Goal: Information Seeking & Learning: Learn about a topic

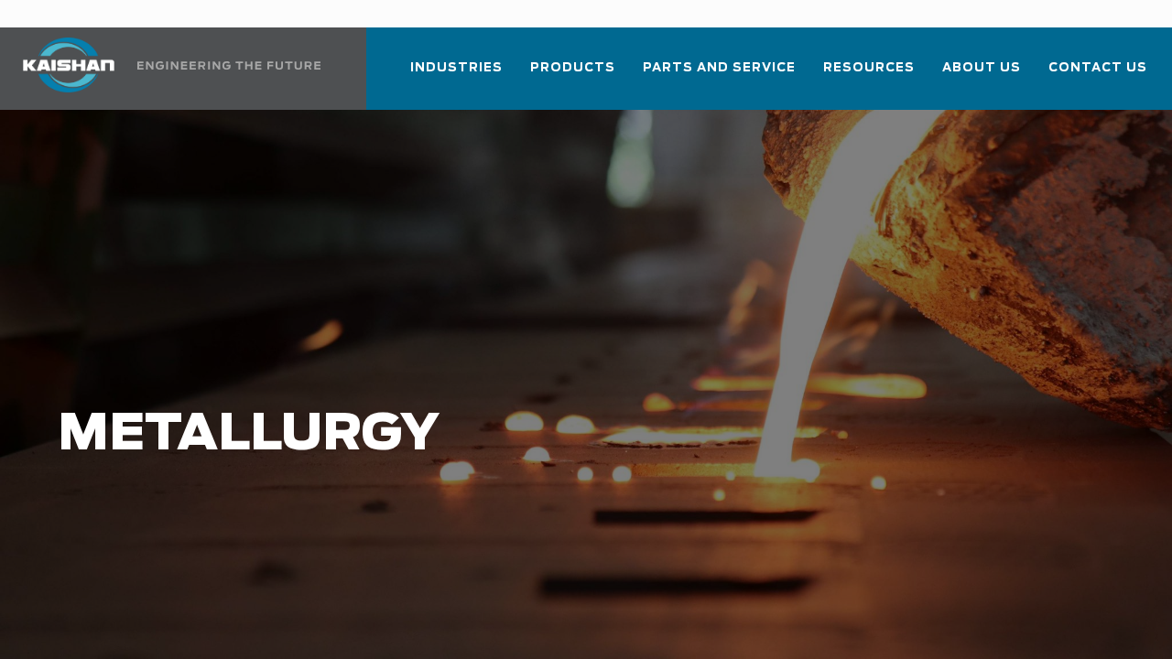
scroll to position [92, 0]
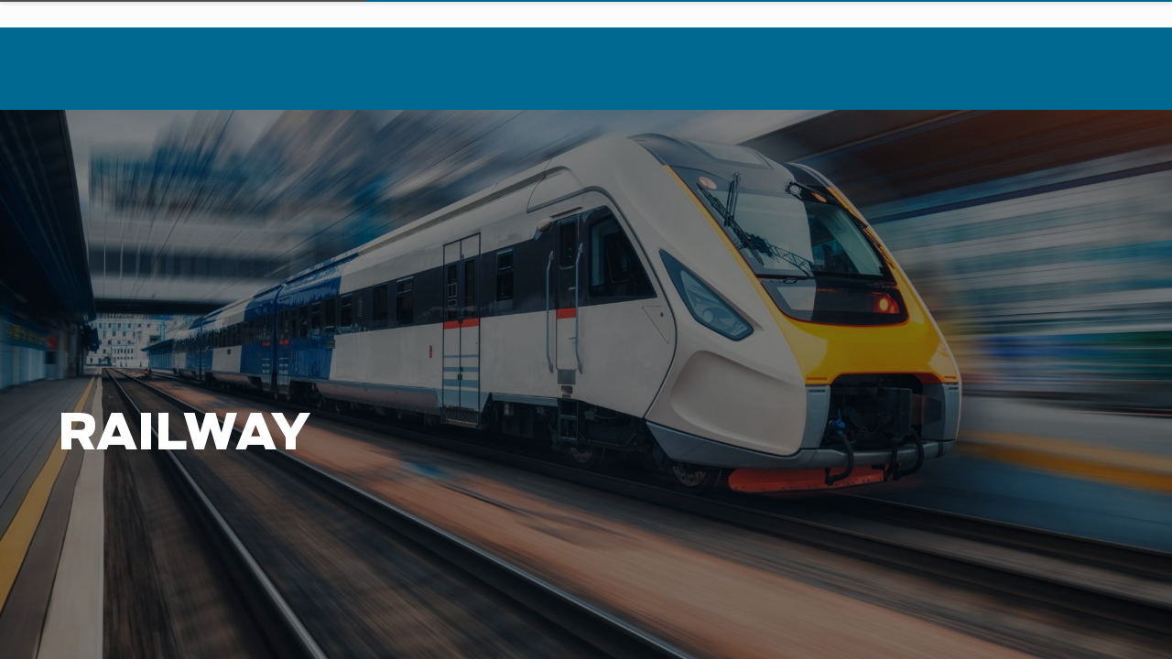
scroll to position [92, 0]
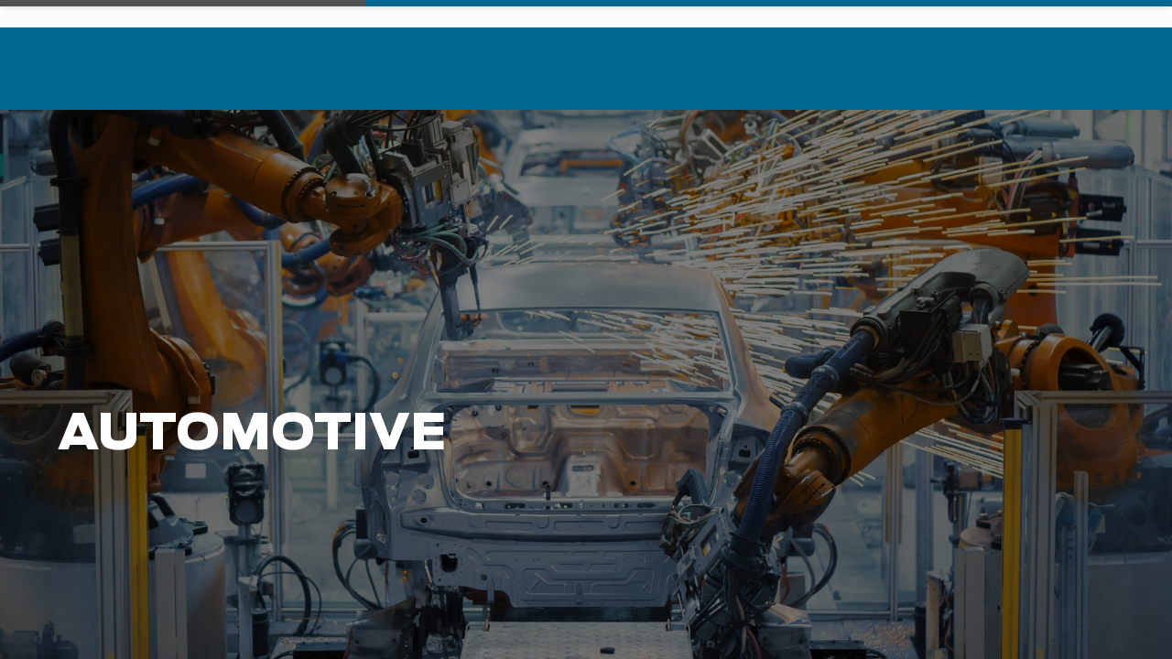
scroll to position [92, 0]
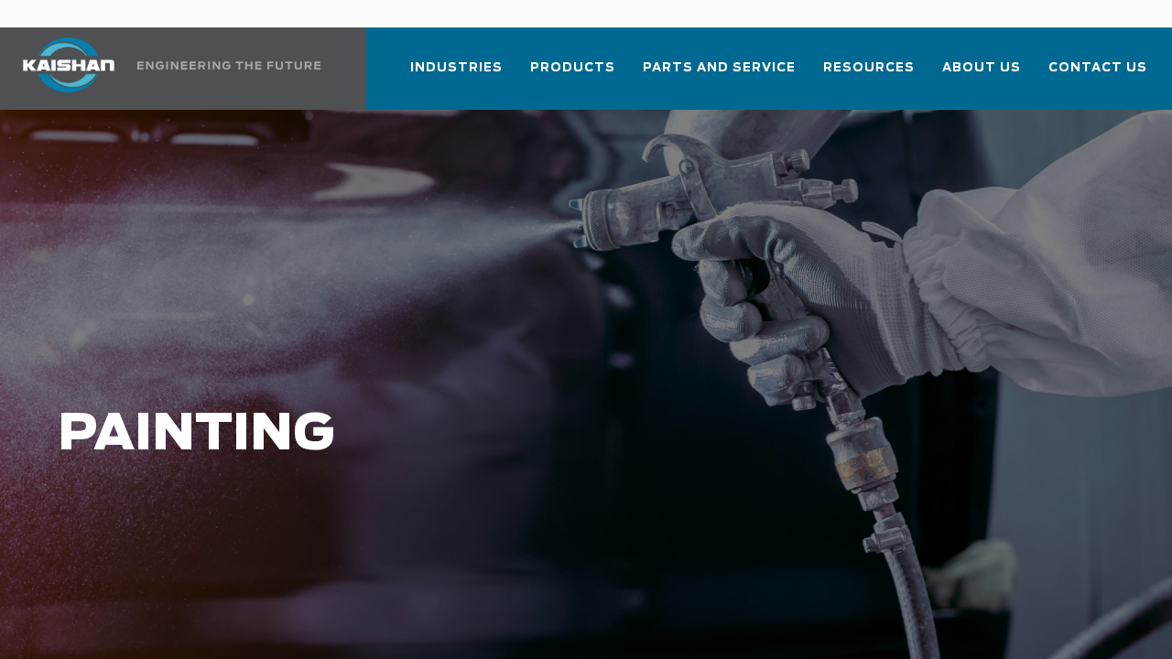
scroll to position [92, 0]
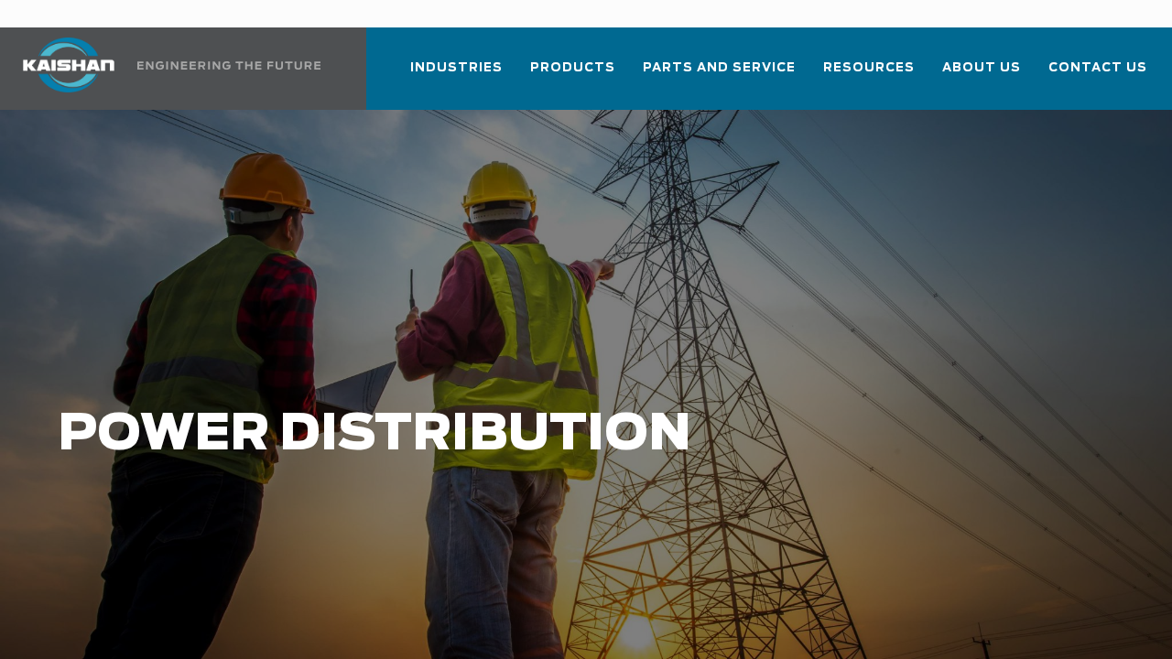
scroll to position [92, 0]
